Goal: Find specific page/section: Find specific page/section

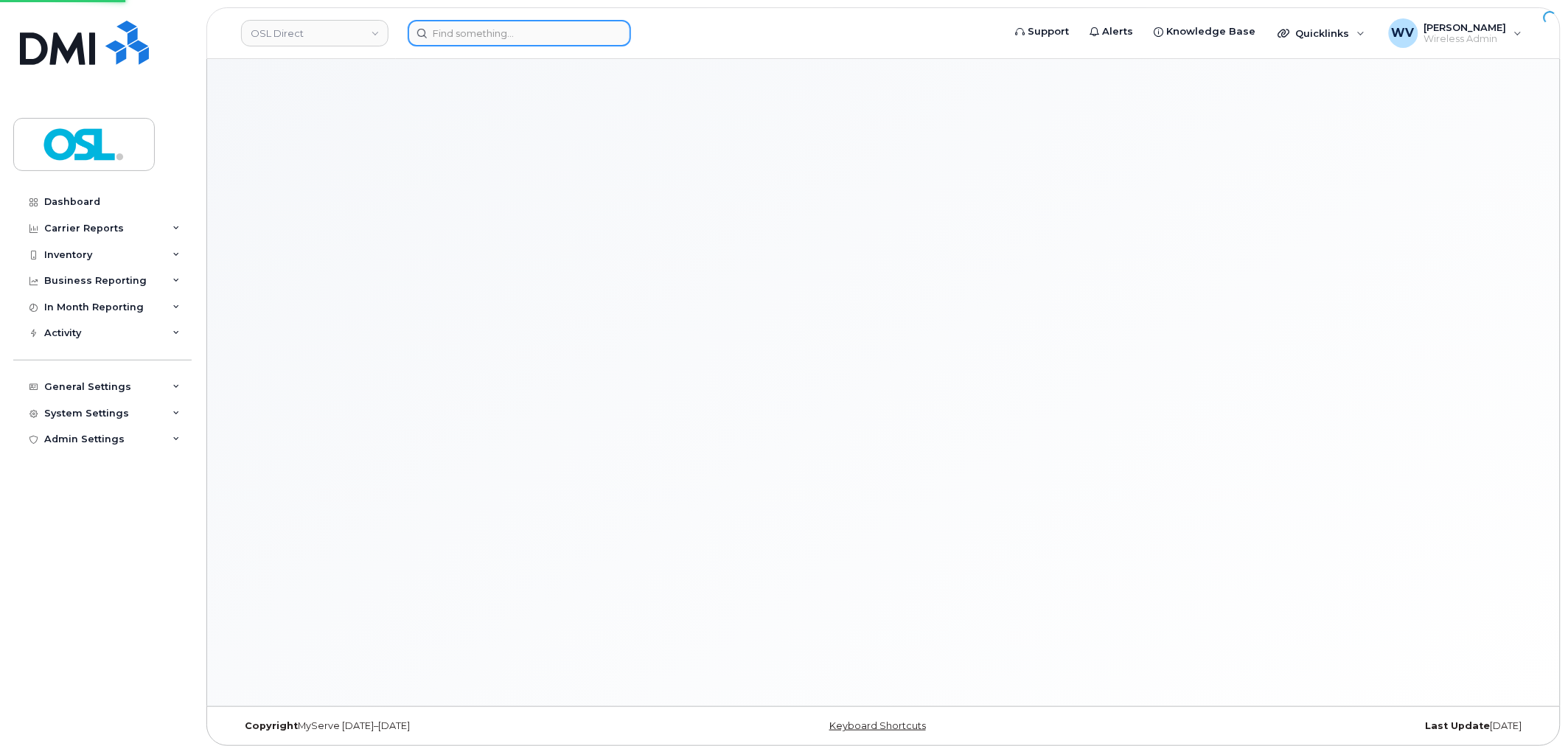
click at [520, 35] on input at bounding box center [520, 33] width 223 height 27
paste input "4164597917"
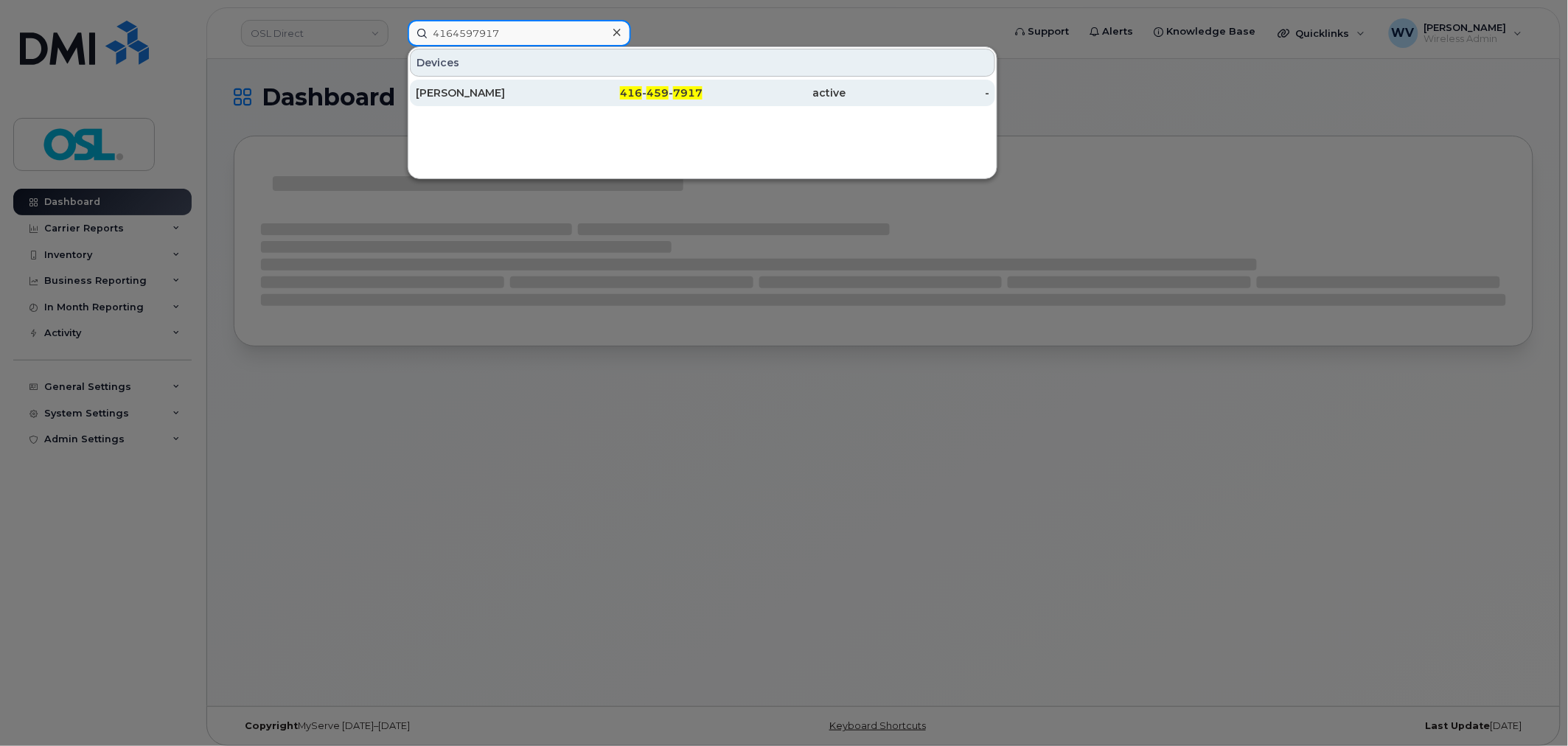
type input "4164597917"
click at [527, 105] on div "[PERSON_NAME]" at bounding box center [487, 93] width 144 height 27
